Goal: Check status: Check status

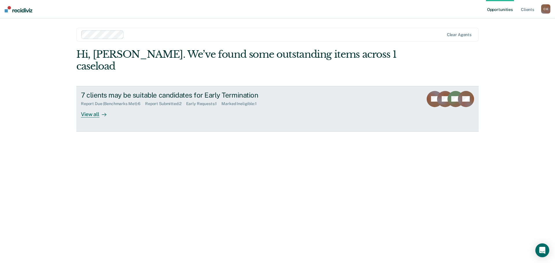
click at [91, 106] on div "View all" at bounding box center [97, 111] width 32 height 11
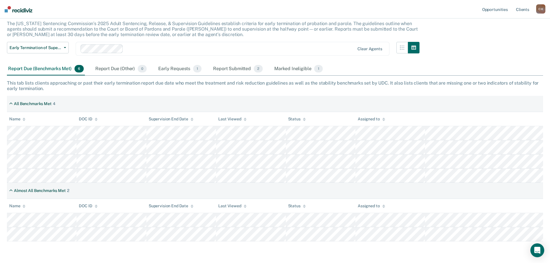
scroll to position [27, 0]
